Goal: Task Accomplishment & Management: Use online tool/utility

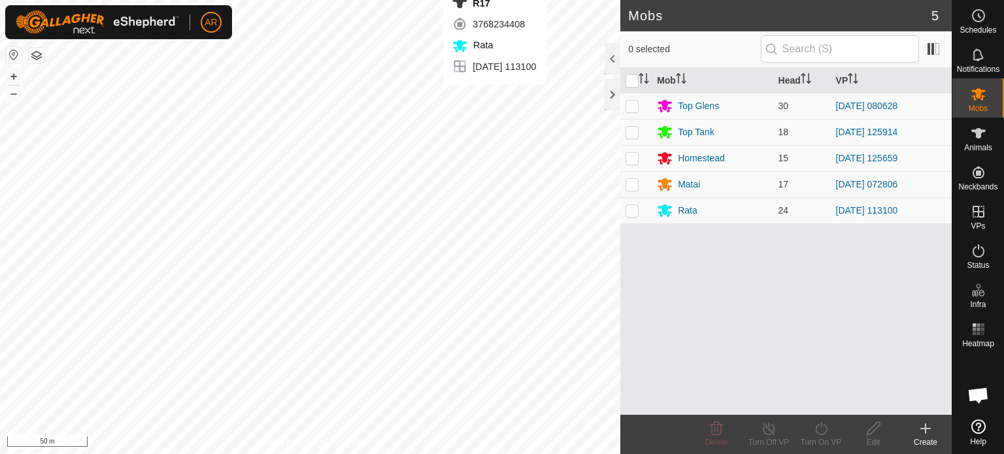
click at [492, 0] on html "AR Schedules Notifications Mobs Animals Neckbands VPs Status Infra Heatmap Help…" at bounding box center [502, 227] width 1004 height 454
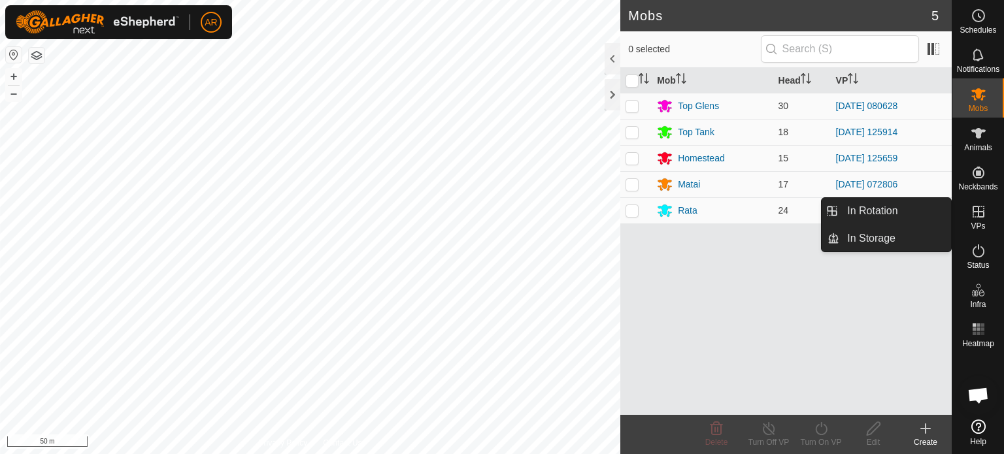
click at [977, 213] on icon at bounding box center [979, 212] width 16 height 16
click at [901, 207] on link "In Rotation" at bounding box center [895, 211] width 112 height 26
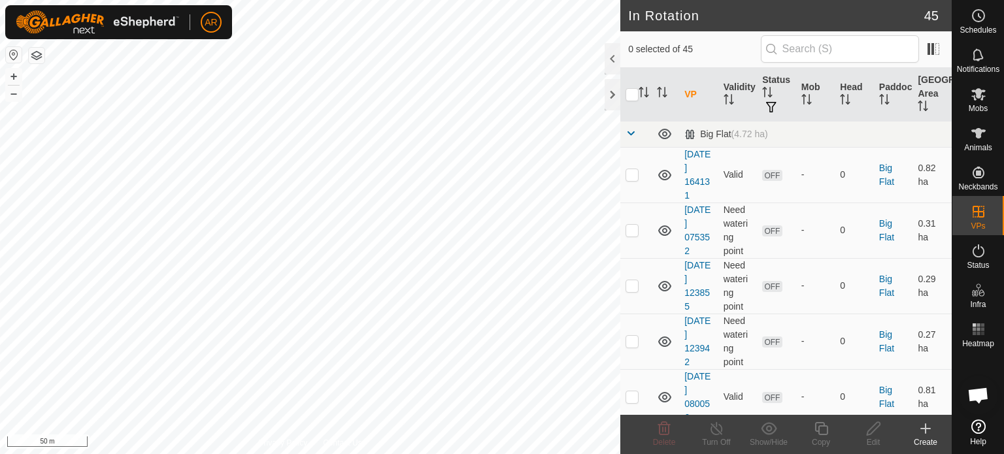
click at [926, 427] on icon at bounding box center [926, 429] width 16 height 16
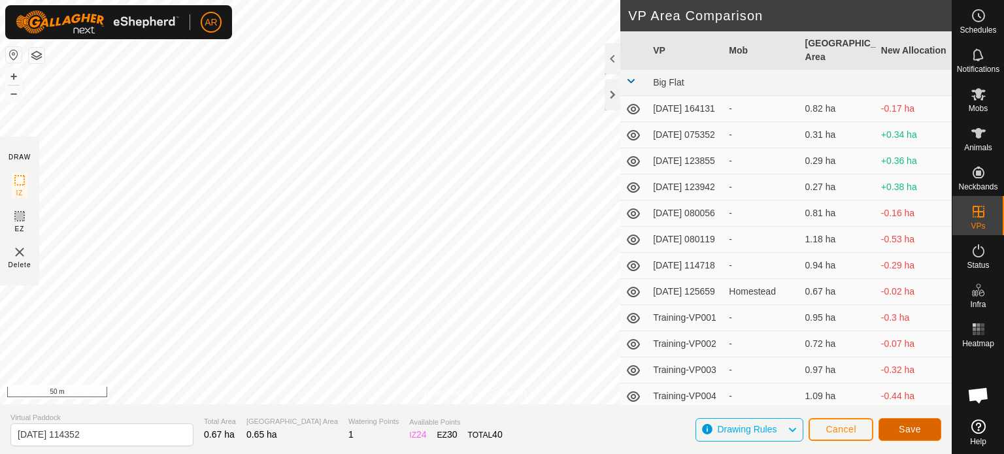
click at [905, 431] on span "Save" at bounding box center [910, 429] width 22 height 10
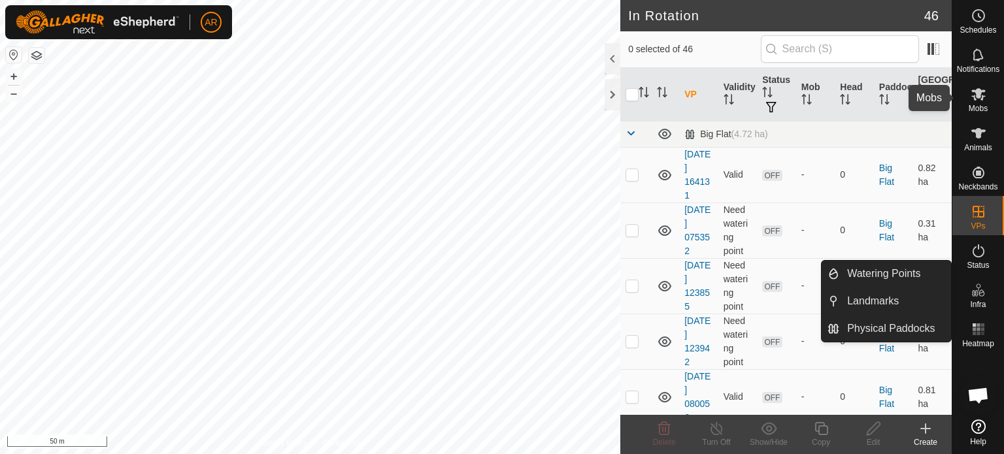
click at [975, 93] on icon at bounding box center [978, 94] width 14 height 12
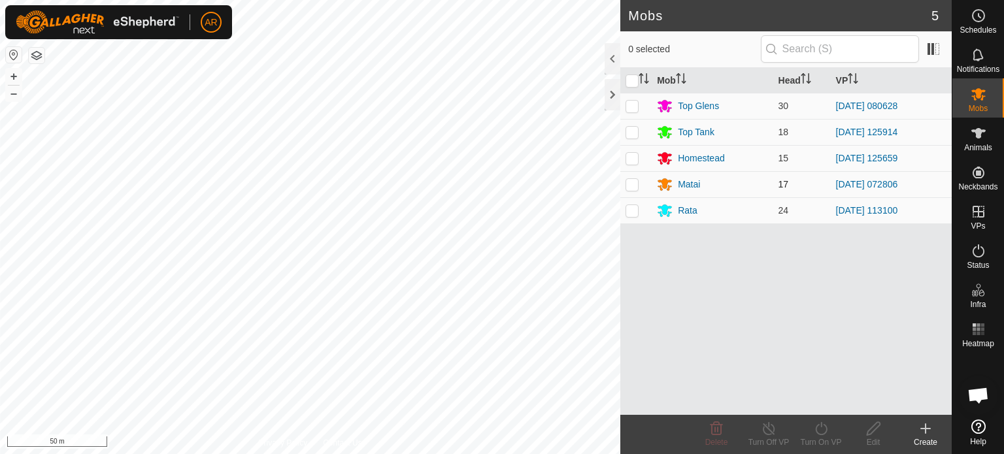
click at [635, 184] on p-checkbox at bounding box center [632, 184] width 13 height 10
checkbox input "true"
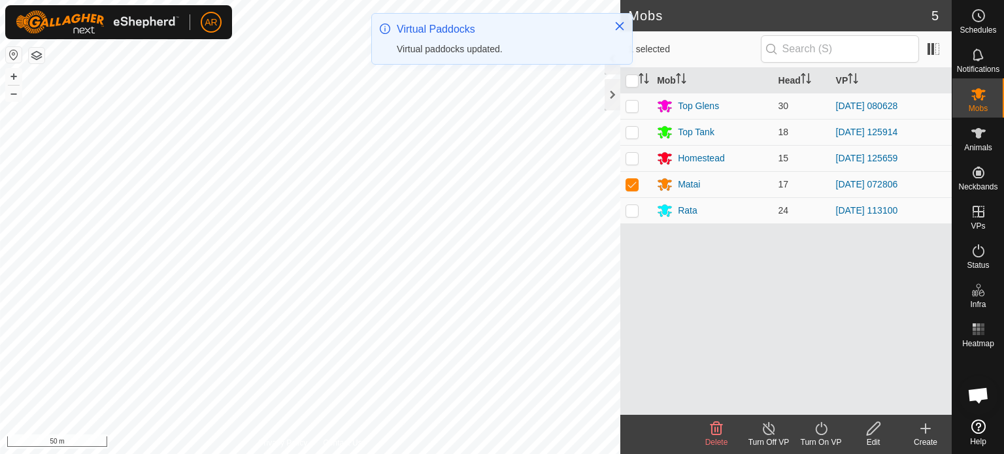
click at [818, 434] on icon at bounding box center [821, 428] width 12 height 13
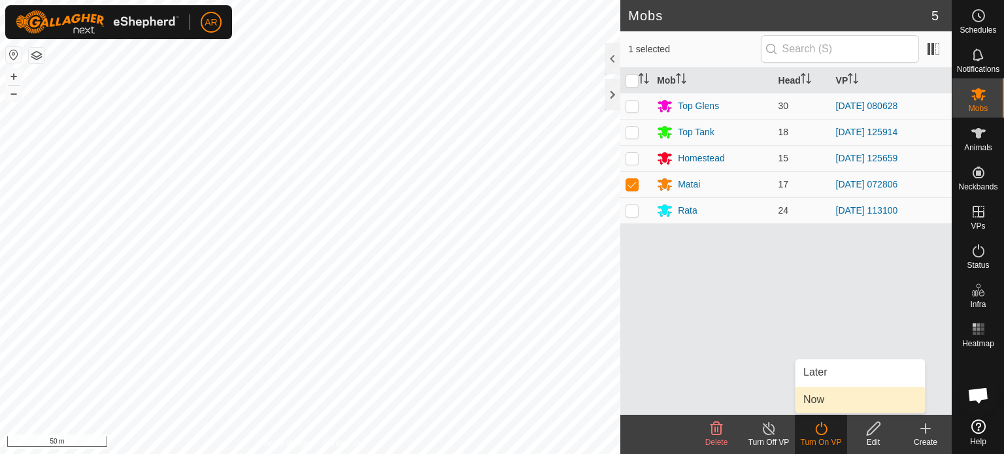
click at [811, 402] on link "Now" at bounding box center [859, 400] width 129 height 26
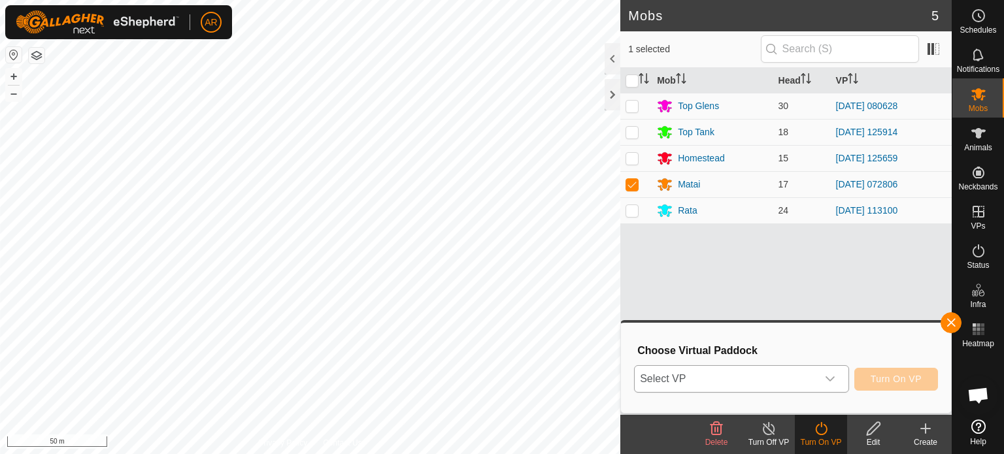
click at [744, 380] on span "Select VP" at bounding box center [726, 379] width 182 height 26
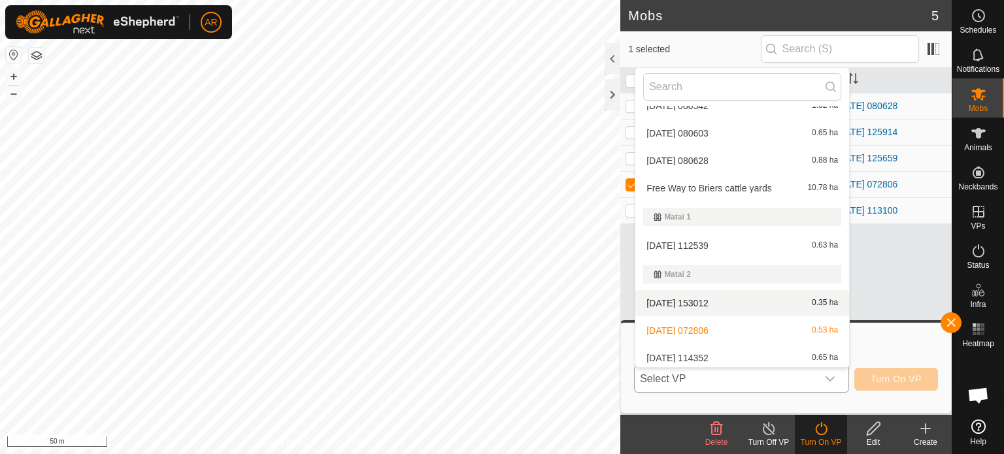
scroll to position [537, 0]
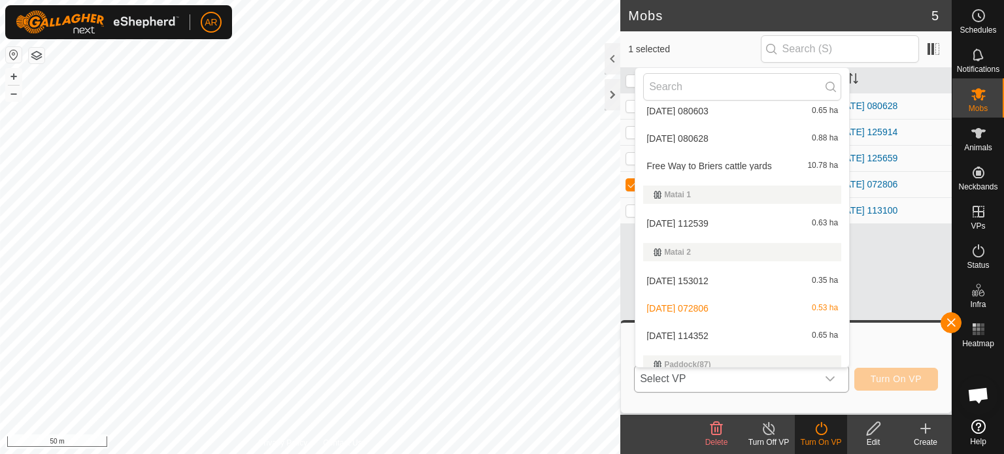
click at [753, 332] on li "[DATE] 114352 0.65 ha" at bounding box center [742, 336] width 214 height 26
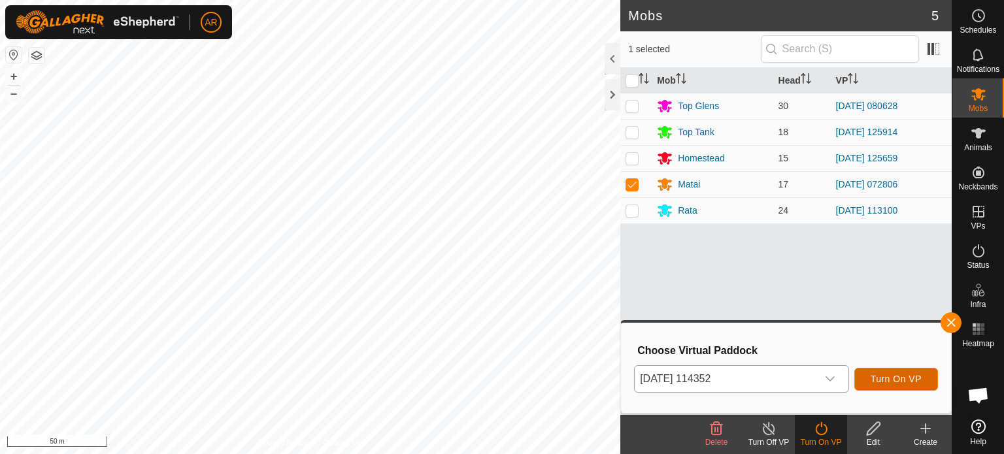
click at [894, 374] on span "Turn On VP" at bounding box center [896, 379] width 51 height 10
